Goal: Complete application form

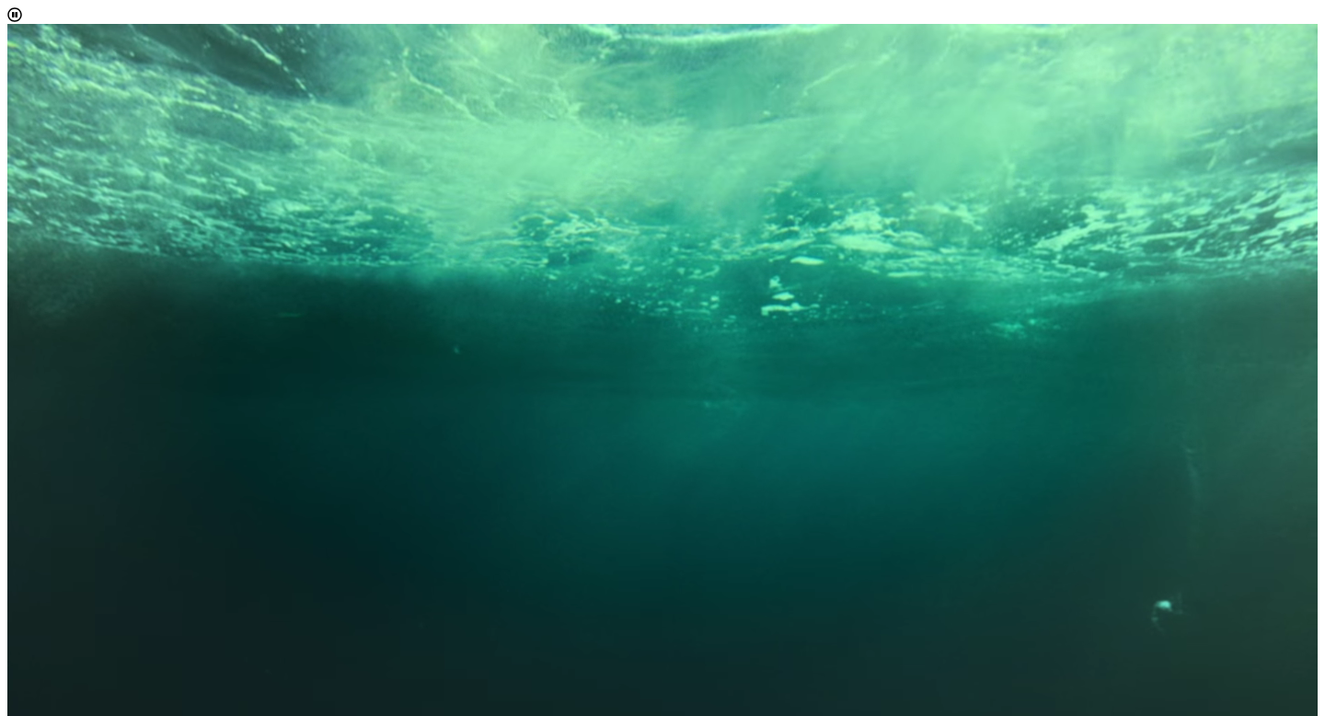
scroll to position [94, 0]
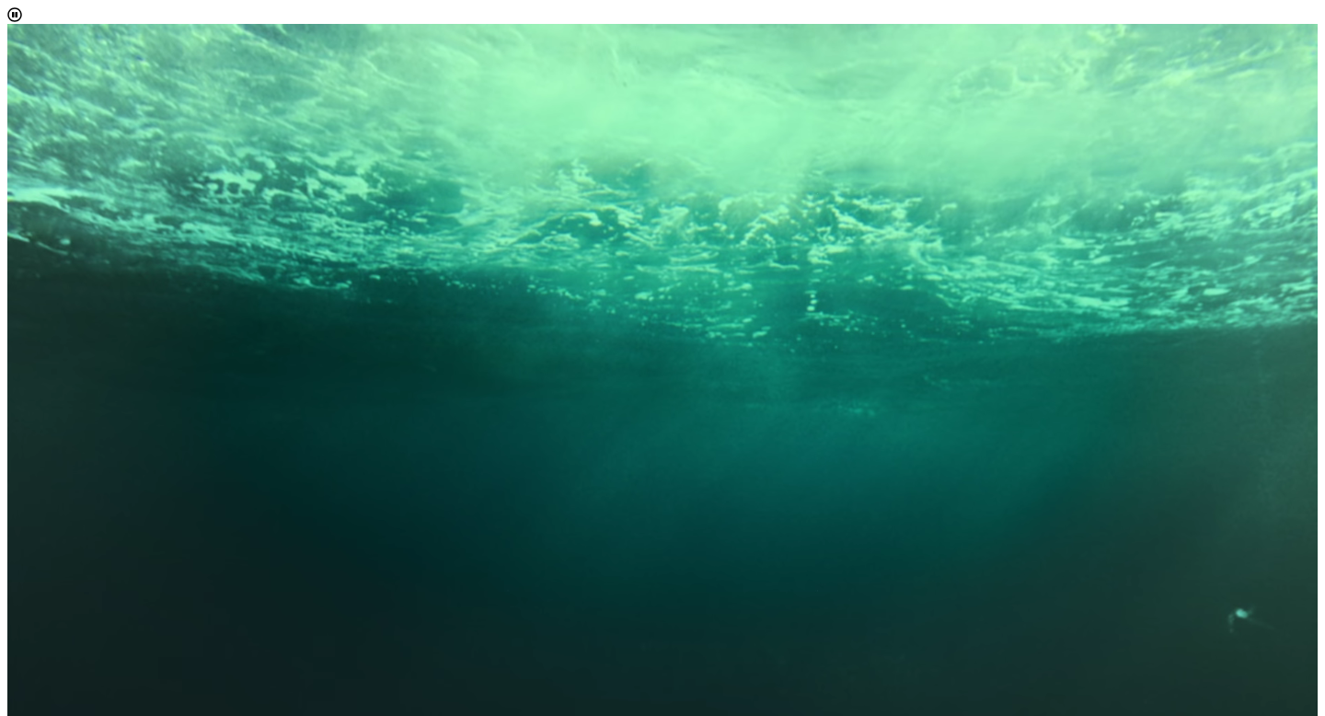
scroll to position [10, 75]
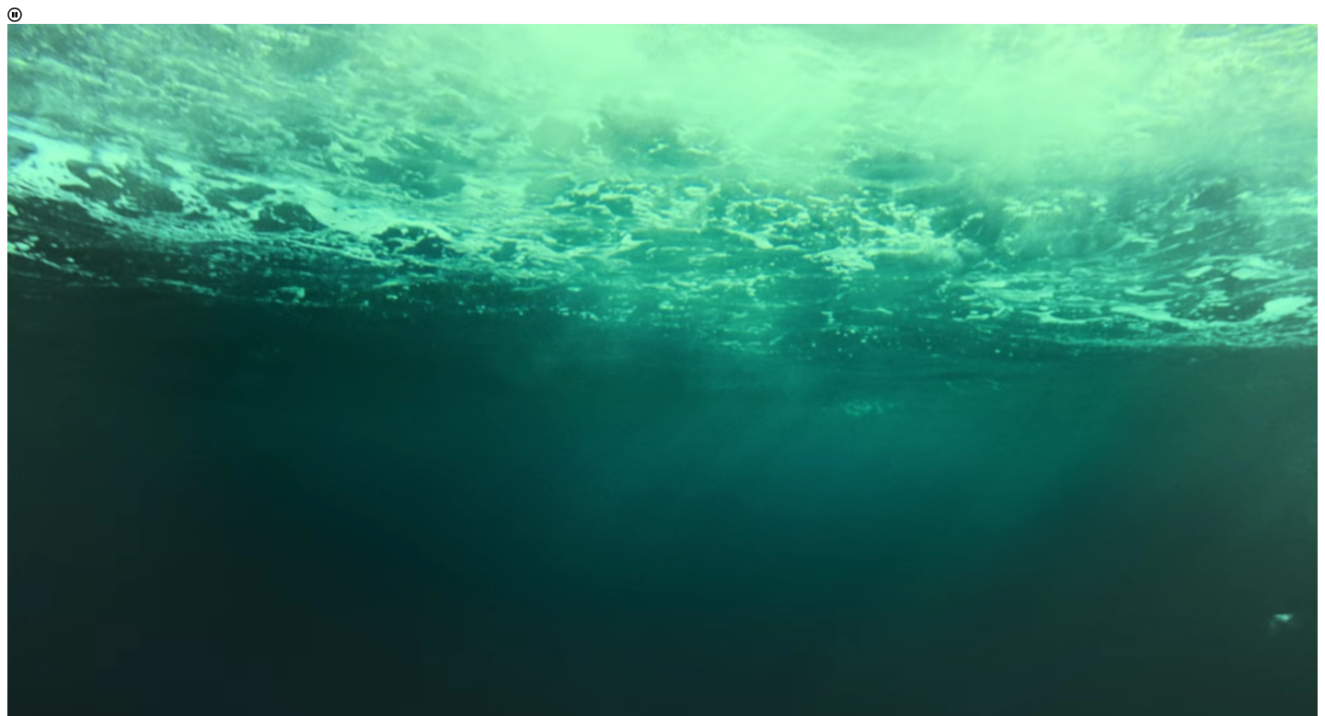
select select "[object Object]"
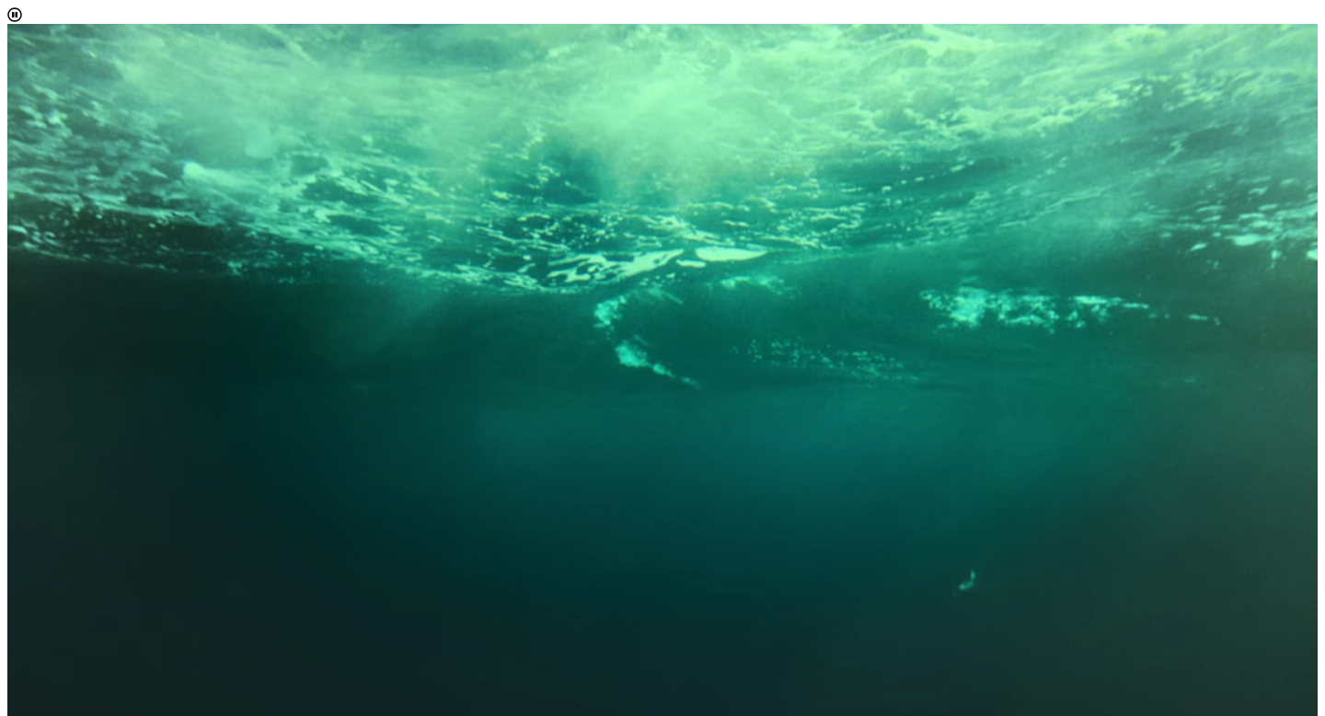
scroll to position [179, 0]
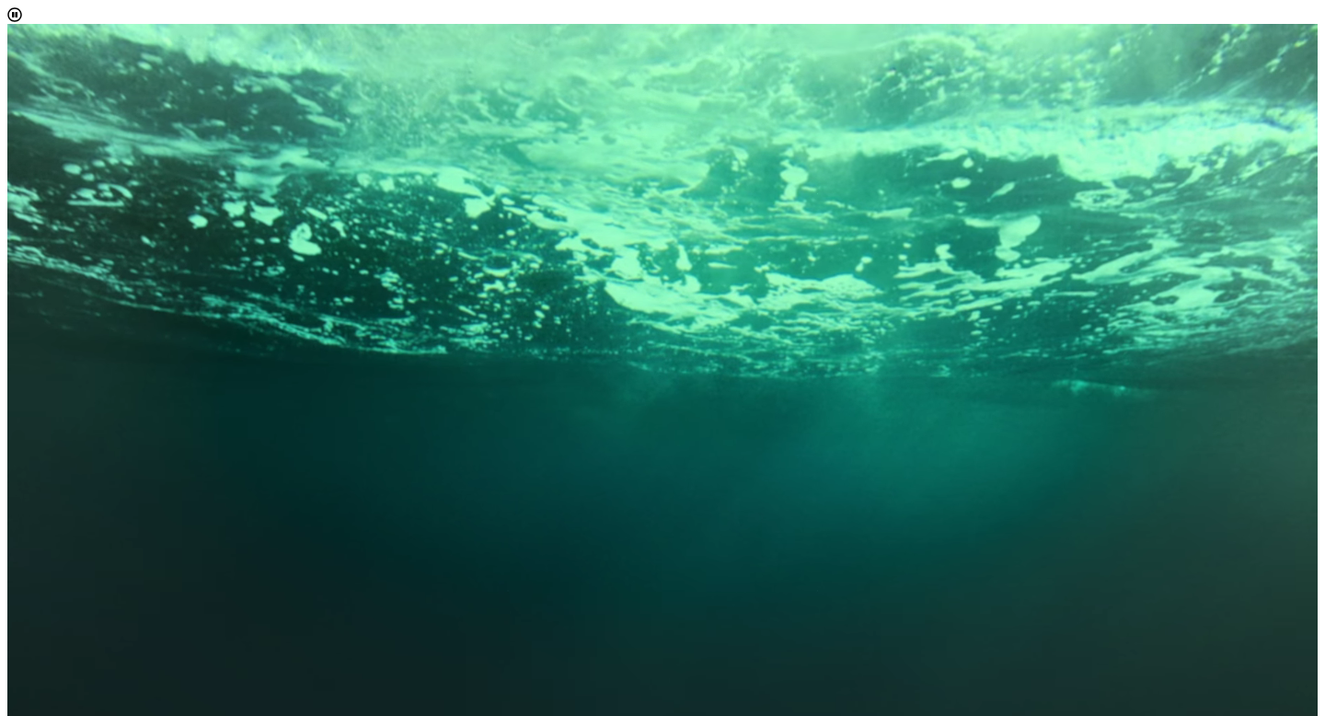
scroll to position [82, 0]
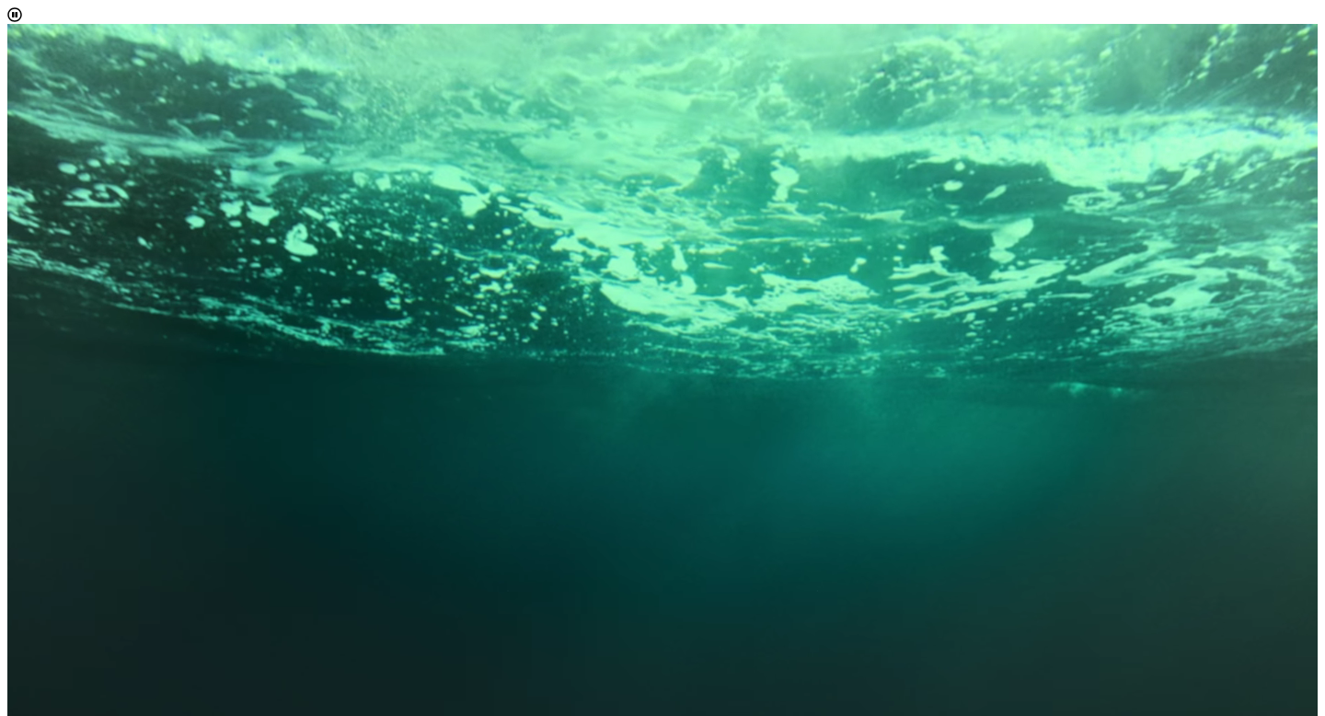
type input "[EMAIL_ADDRESS][DOMAIN_NAME]"
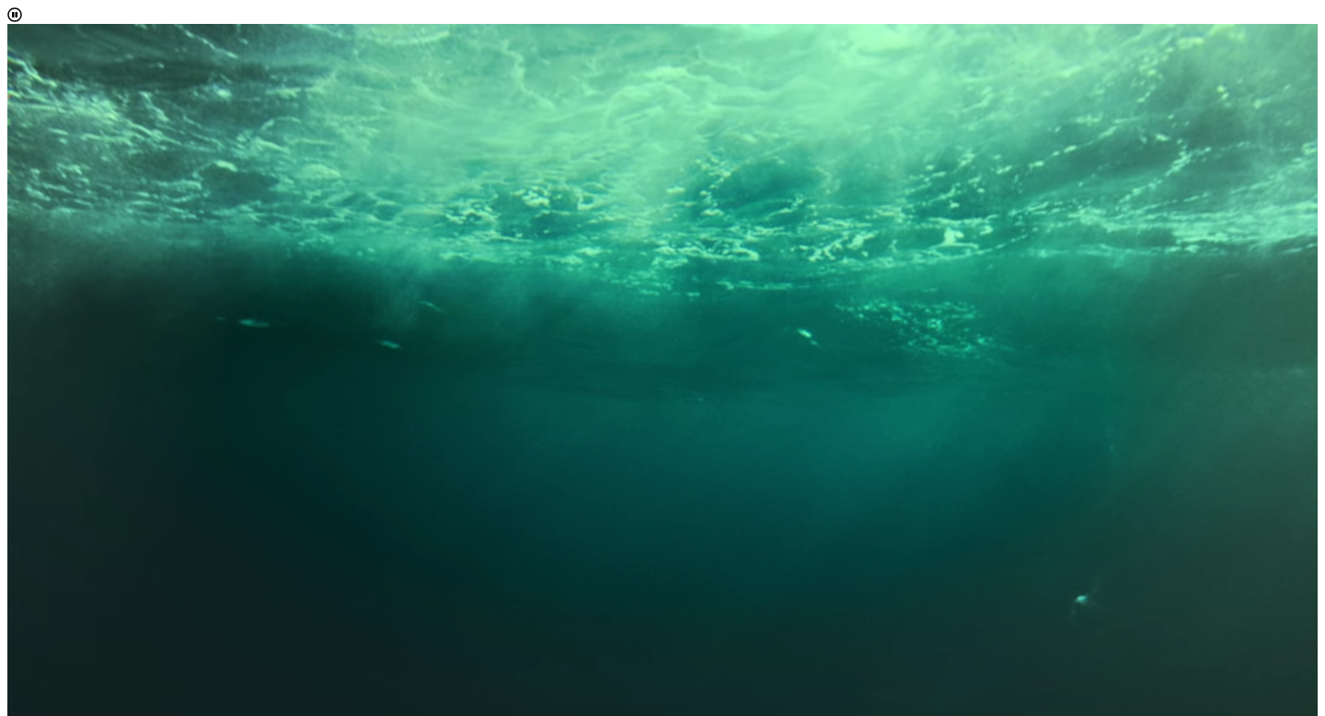
scroll to position [96, 0]
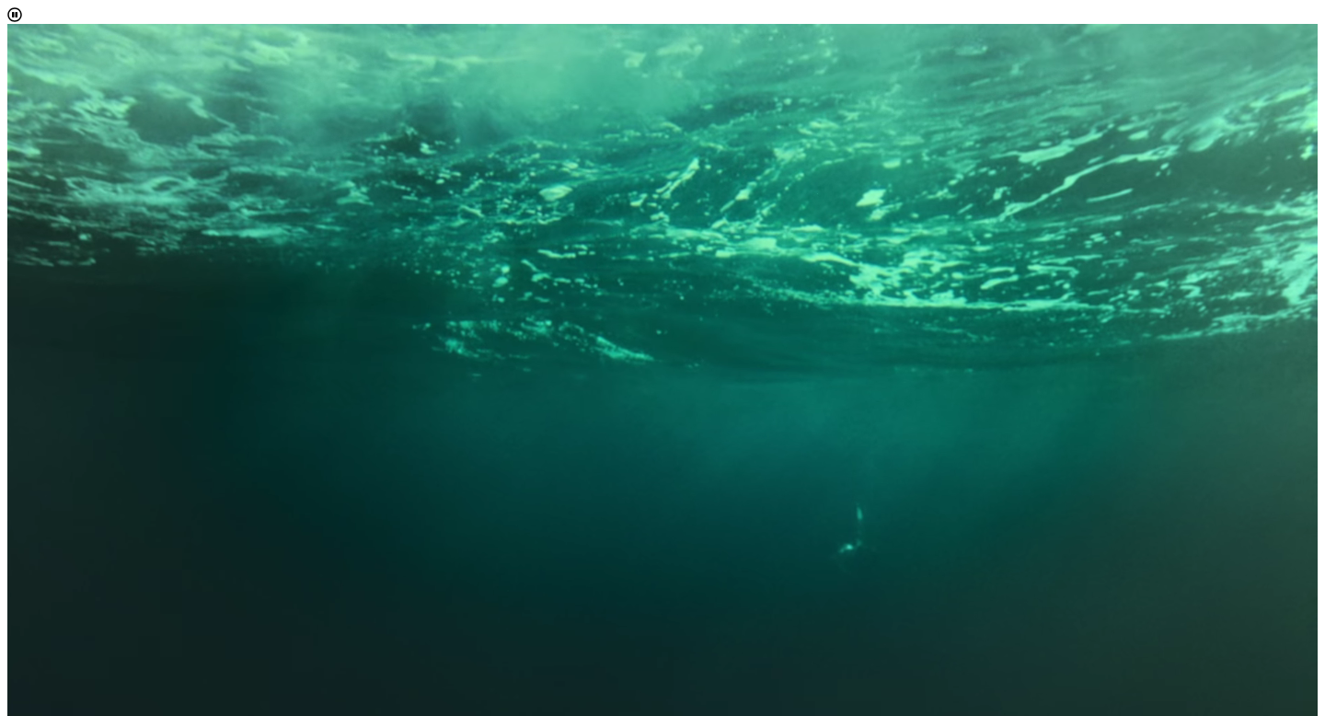
scroll to position [430, 0]
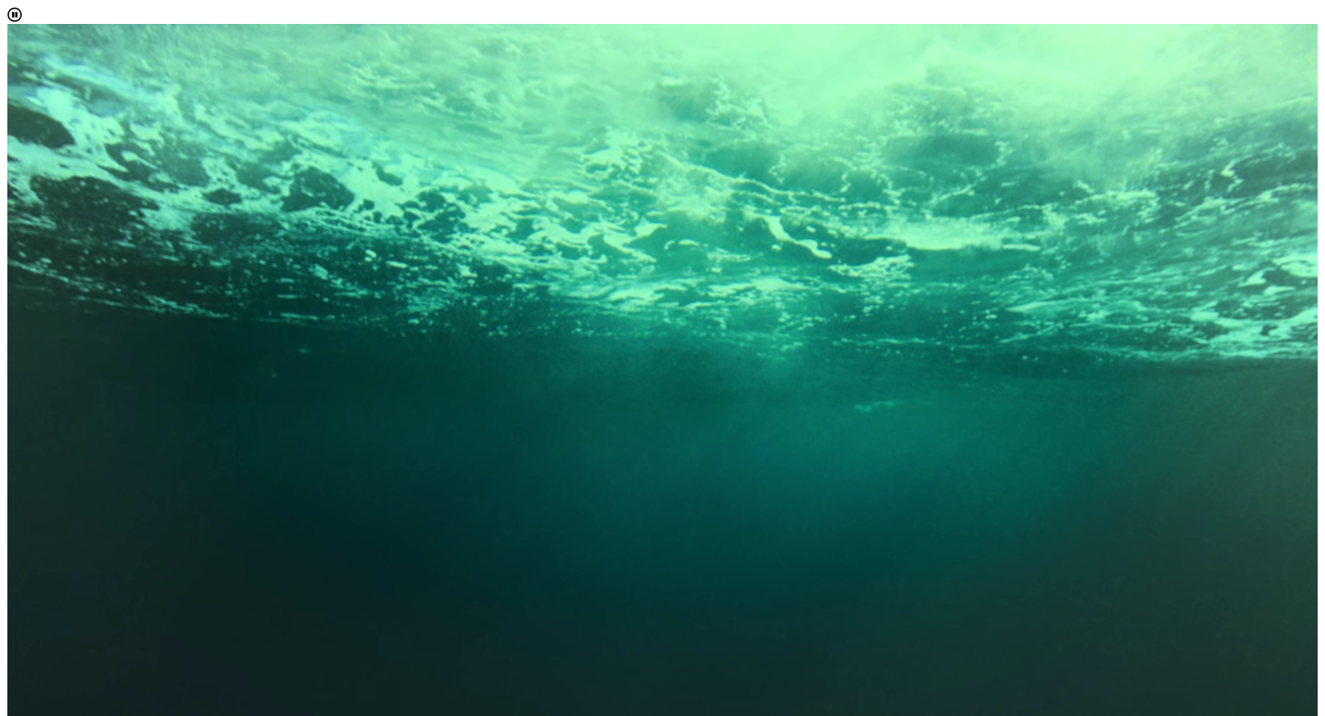
scroll to position [1980, 0]
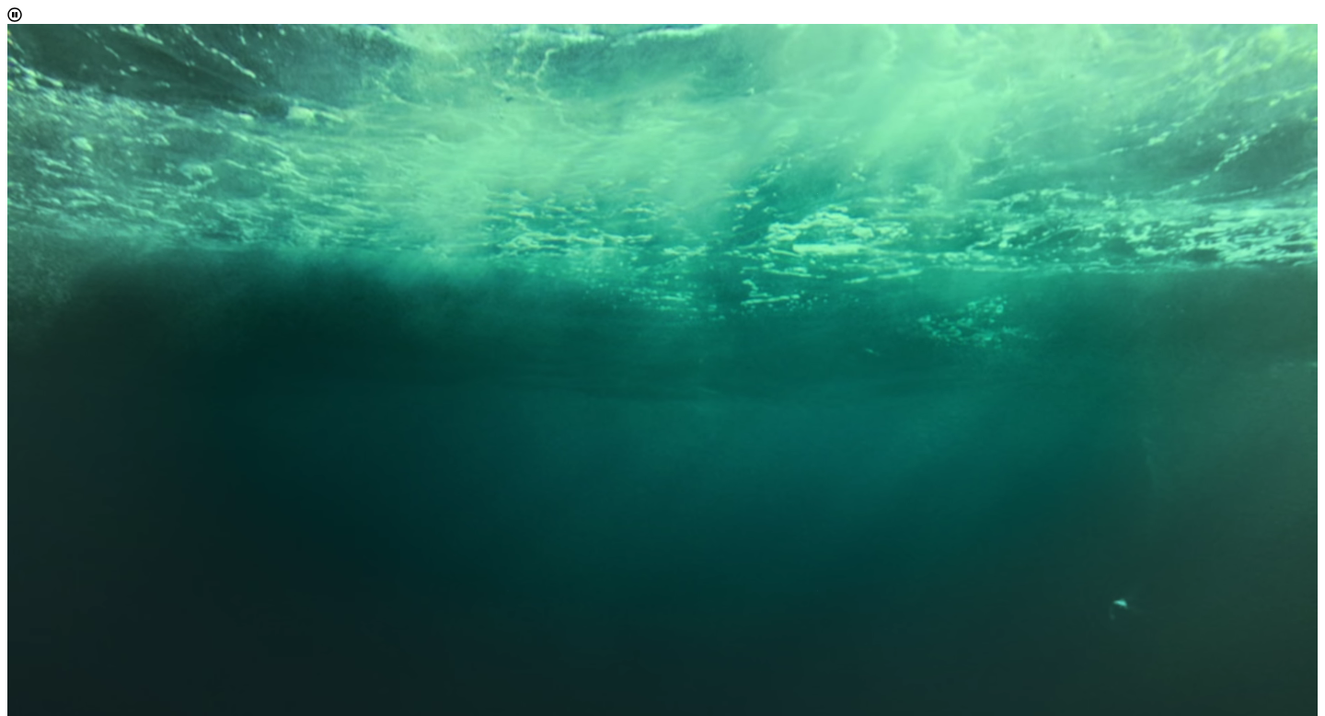
scroll to position [0, 0]
